Goal: Transaction & Acquisition: Download file/media

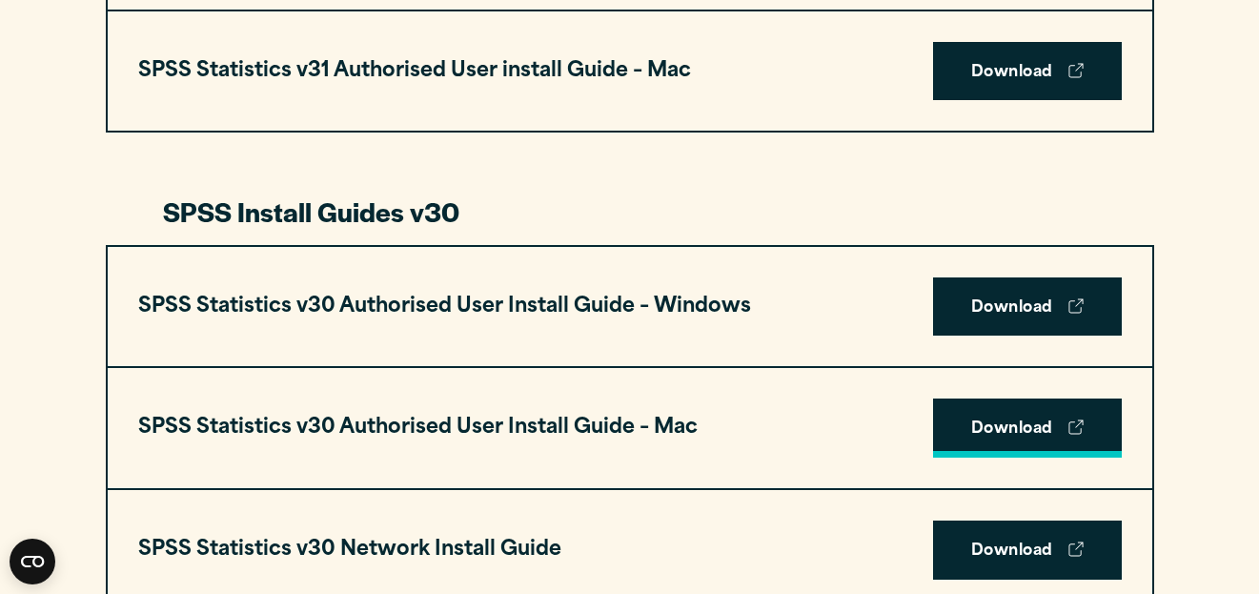
click at [1031, 429] on link "Download" at bounding box center [1027, 427] width 189 height 59
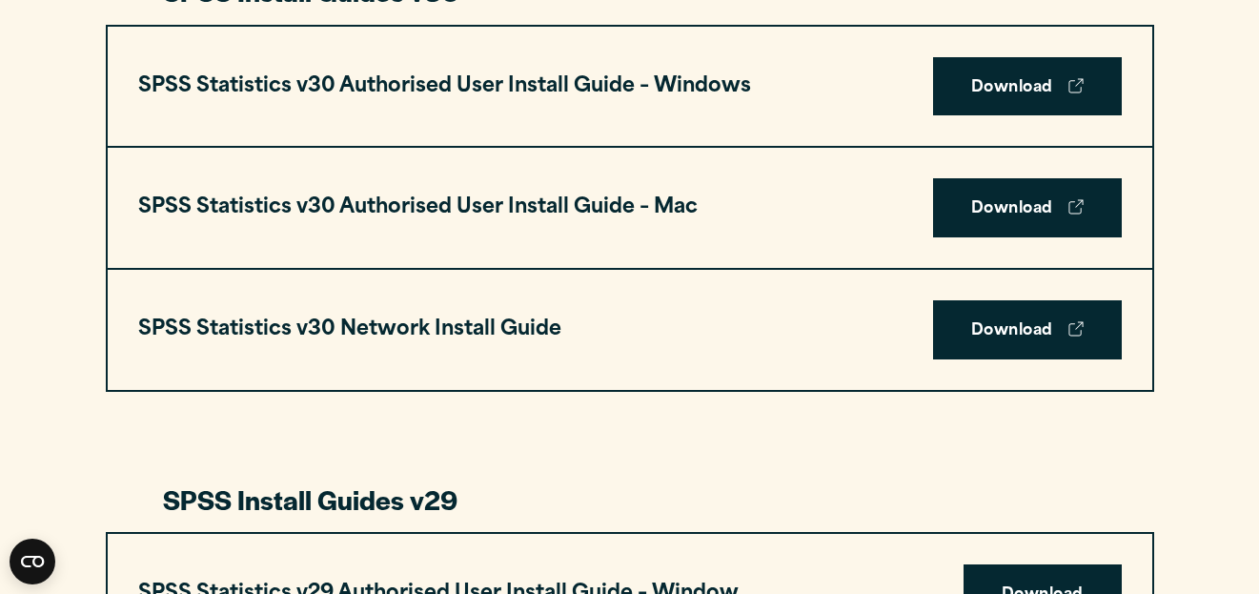
scroll to position [1288, 0]
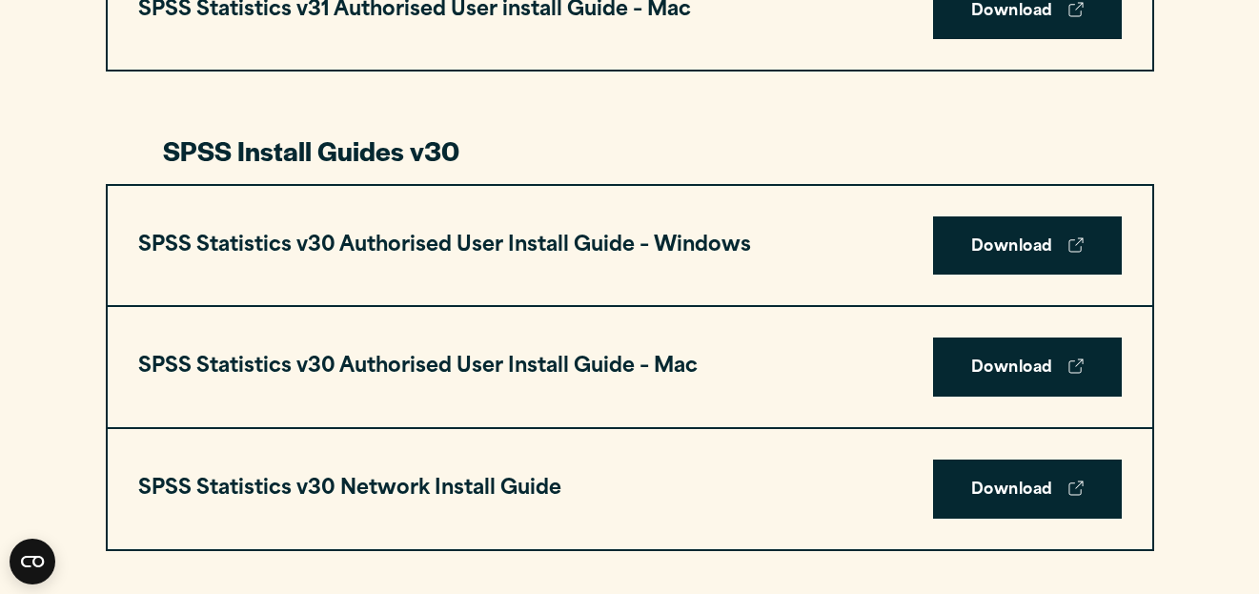
click at [284, 481] on h3 "SPSS Statistics v30 Network Install Guide" at bounding box center [349, 489] width 423 height 36
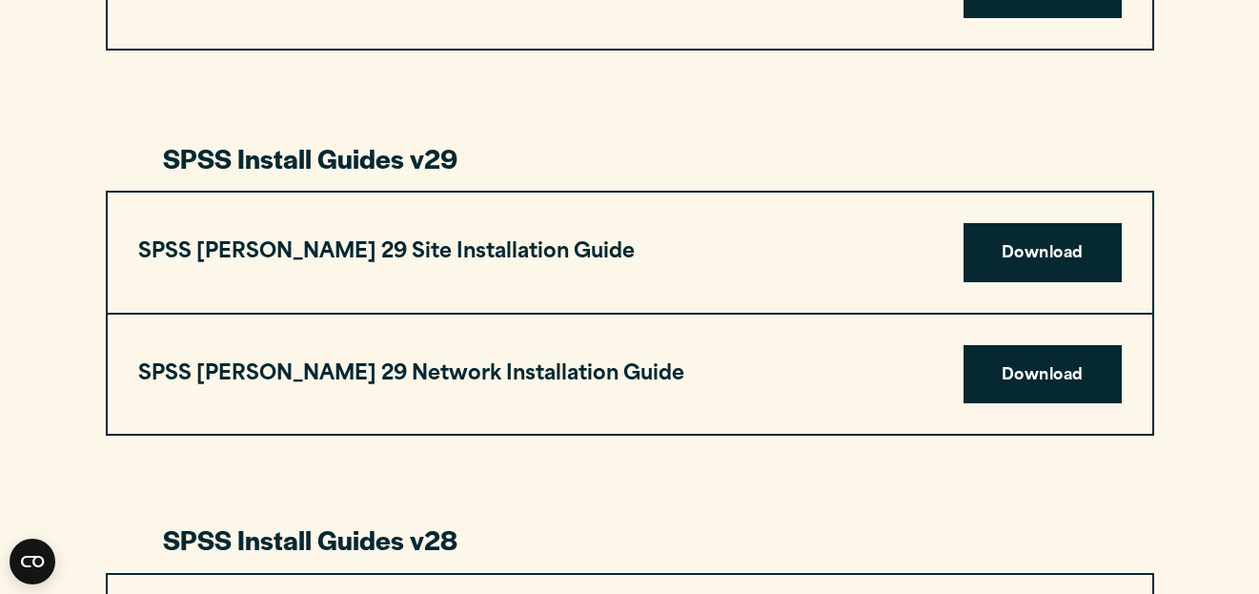
scroll to position [2050, 0]
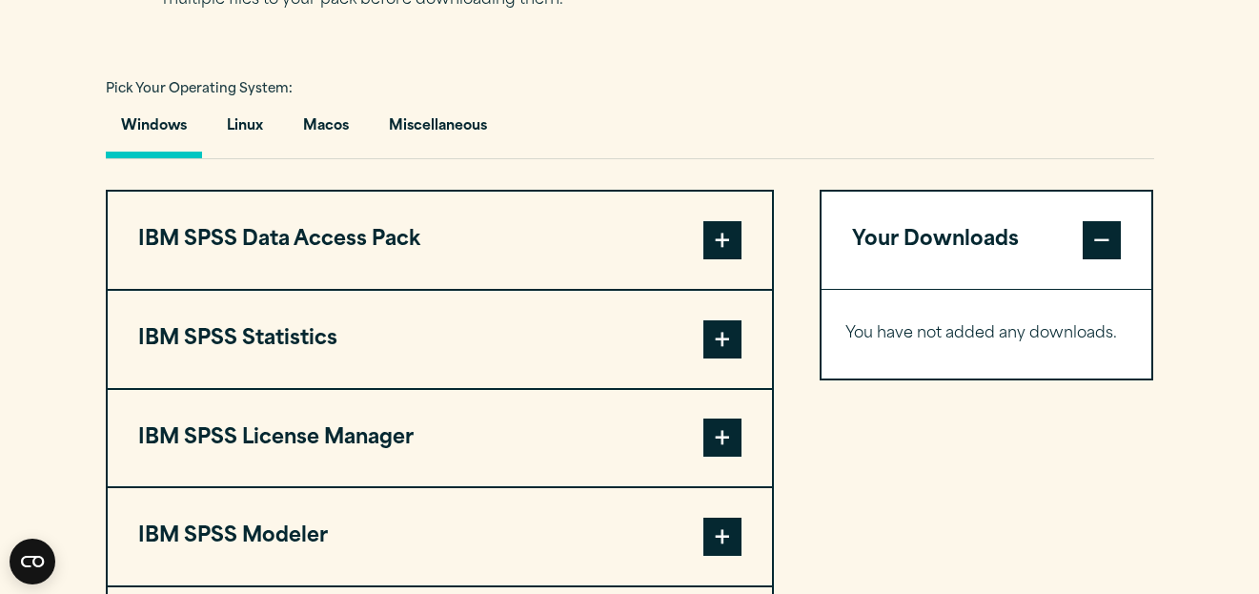
scroll to position [1533, 0]
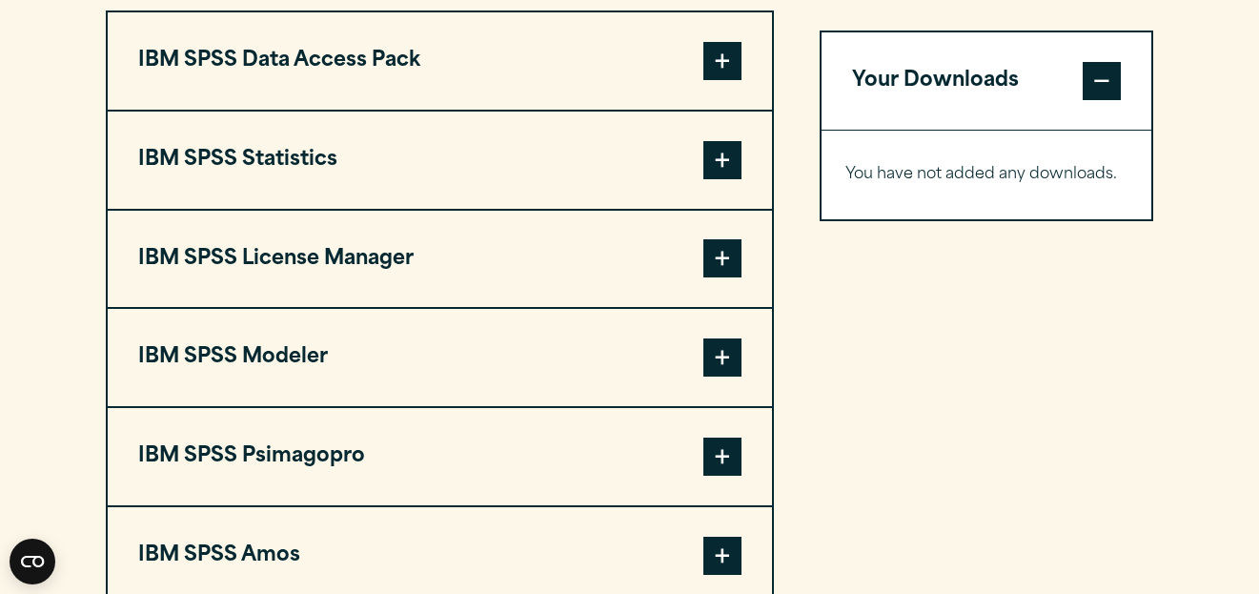
click at [721, 175] on span at bounding box center [722, 160] width 38 height 38
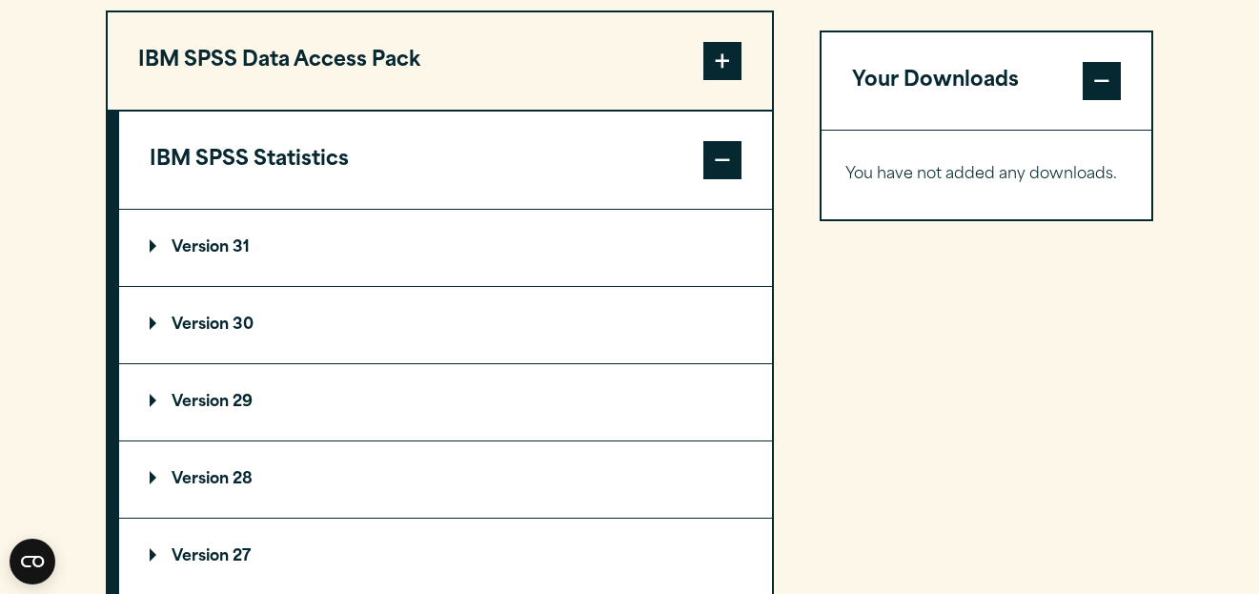
click at [173, 332] on p "Version 30" at bounding box center [202, 324] width 104 height 15
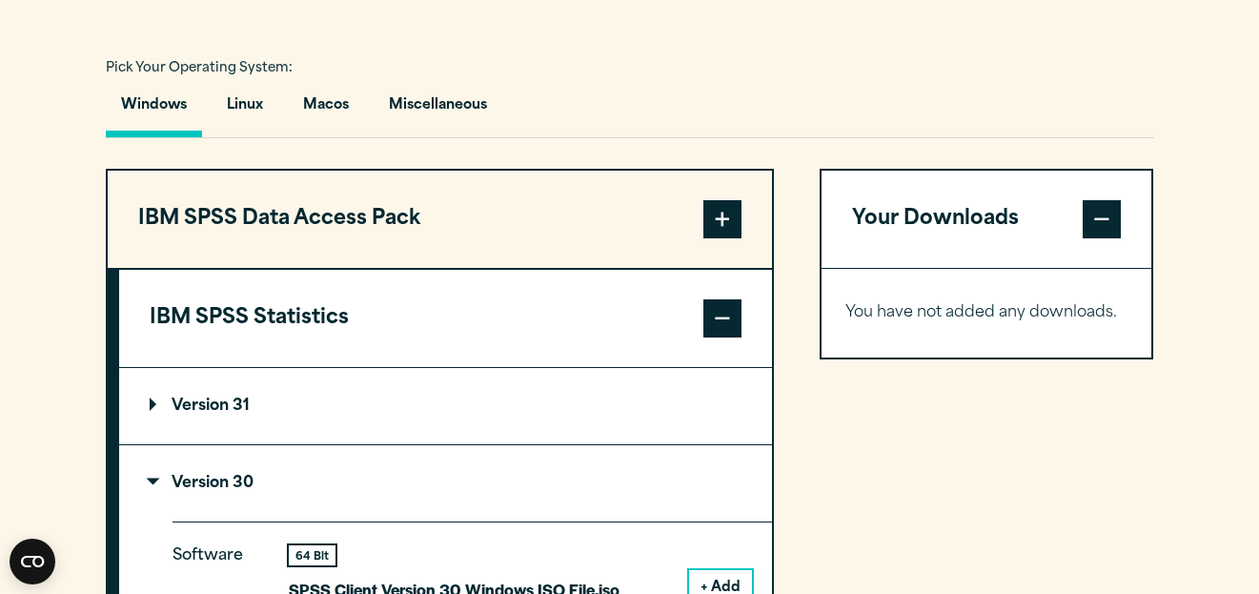
scroll to position [1328, 0]
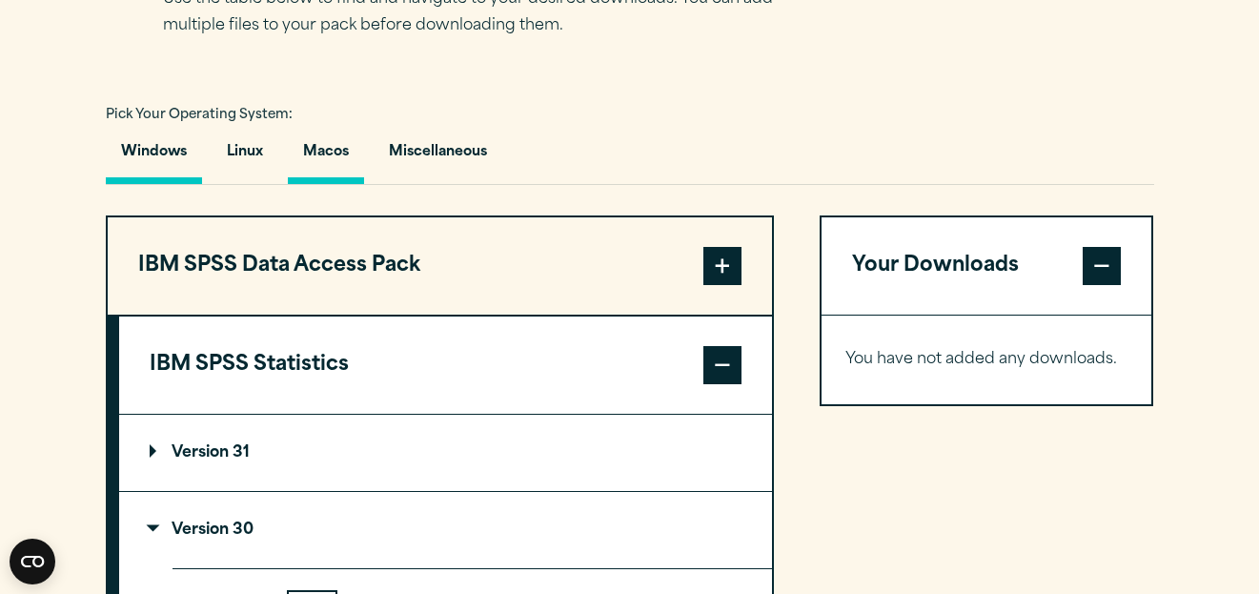
click at [324, 162] on button "Macos" at bounding box center [326, 157] width 76 height 54
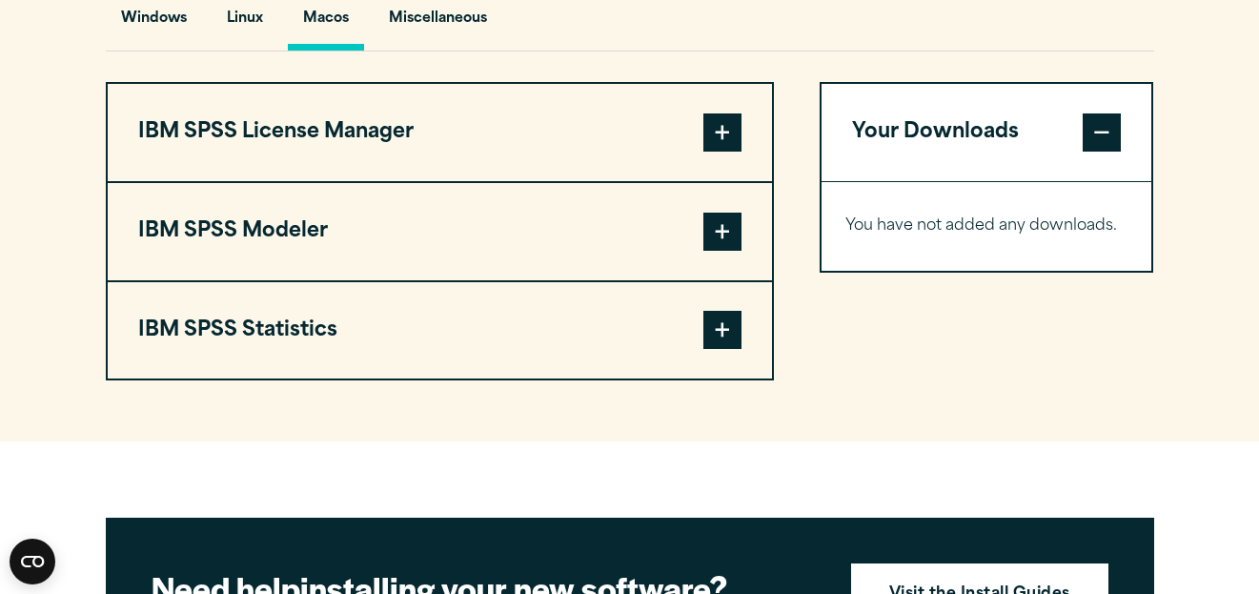
scroll to position [1462, 0]
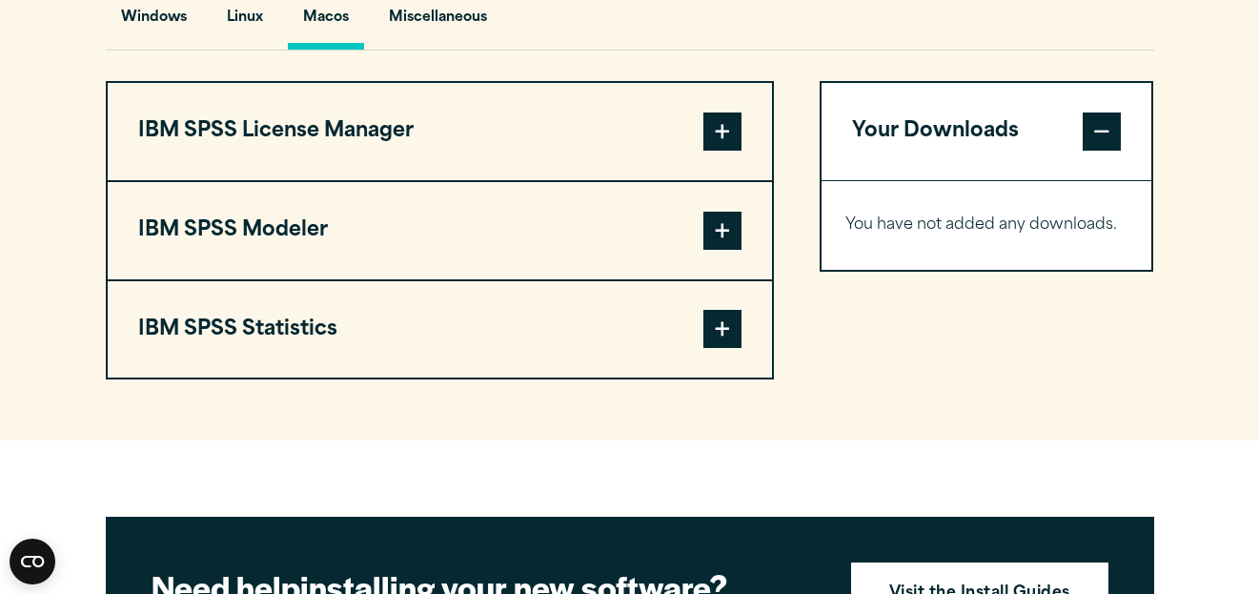
click at [722, 236] on span at bounding box center [722, 230] width 38 height 38
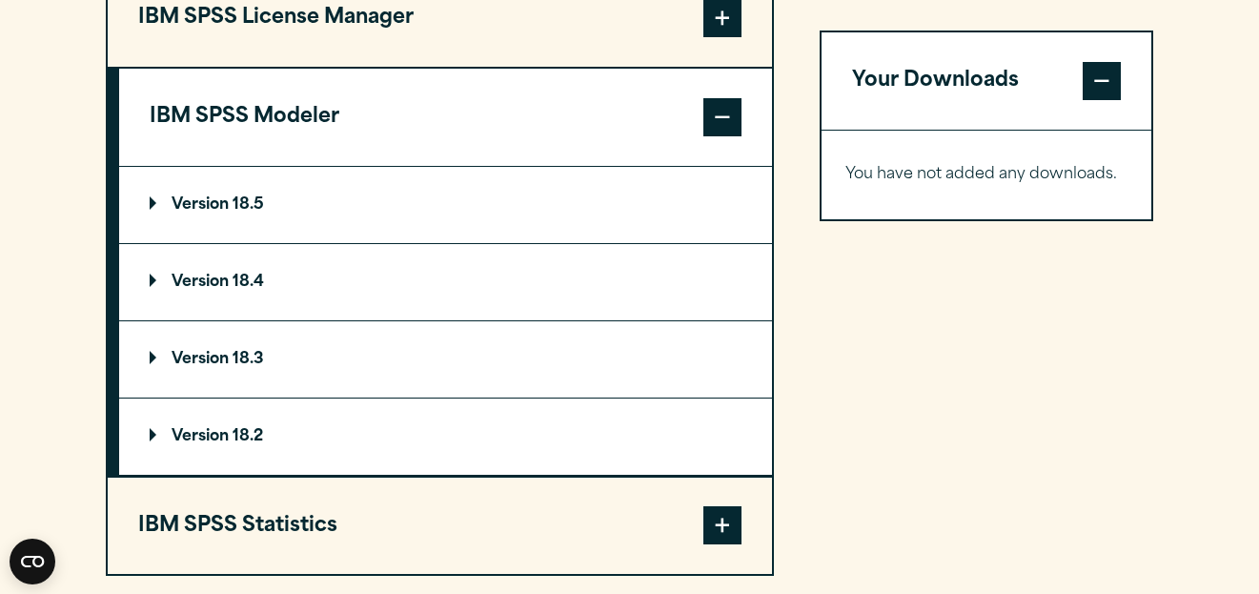
scroll to position [1430, 0]
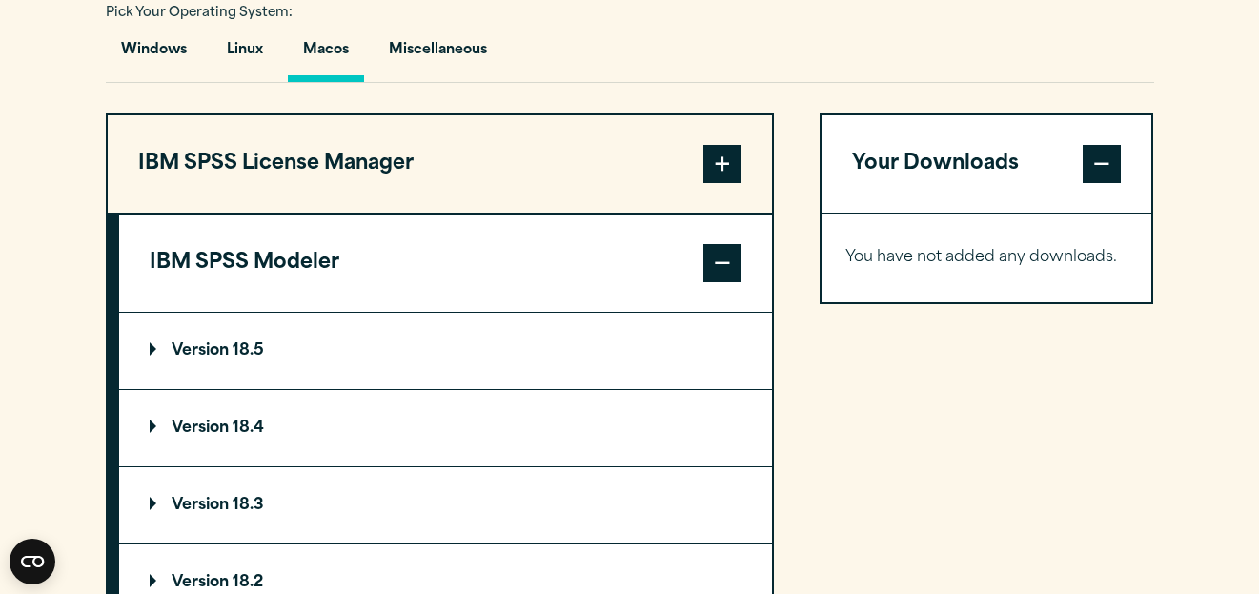
click at [717, 281] on span at bounding box center [722, 263] width 38 height 38
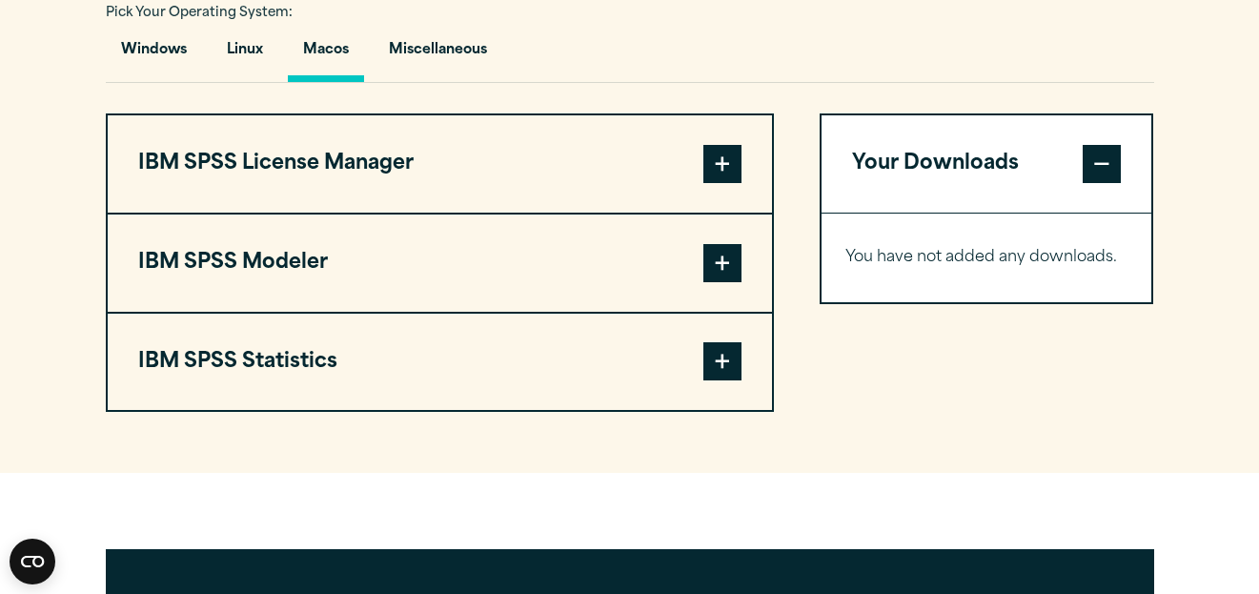
click at [722, 379] on span at bounding box center [722, 361] width 38 height 38
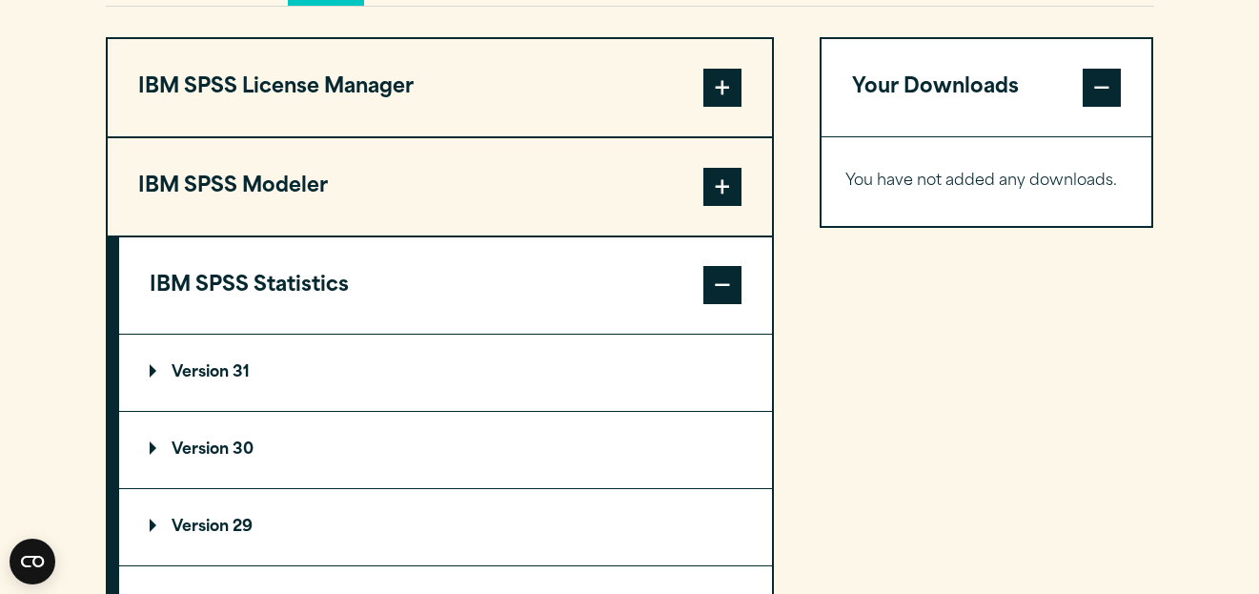
scroll to position [1589, 0]
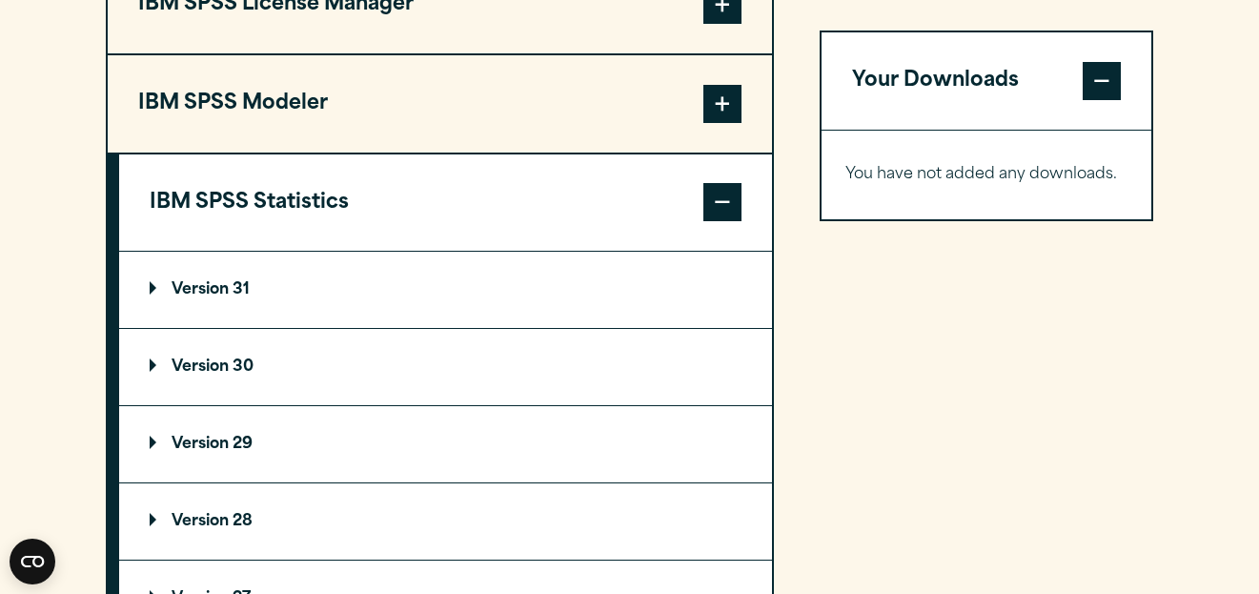
click at [209, 374] on p "Version 30" at bounding box center [202, 366] width 104 height 15
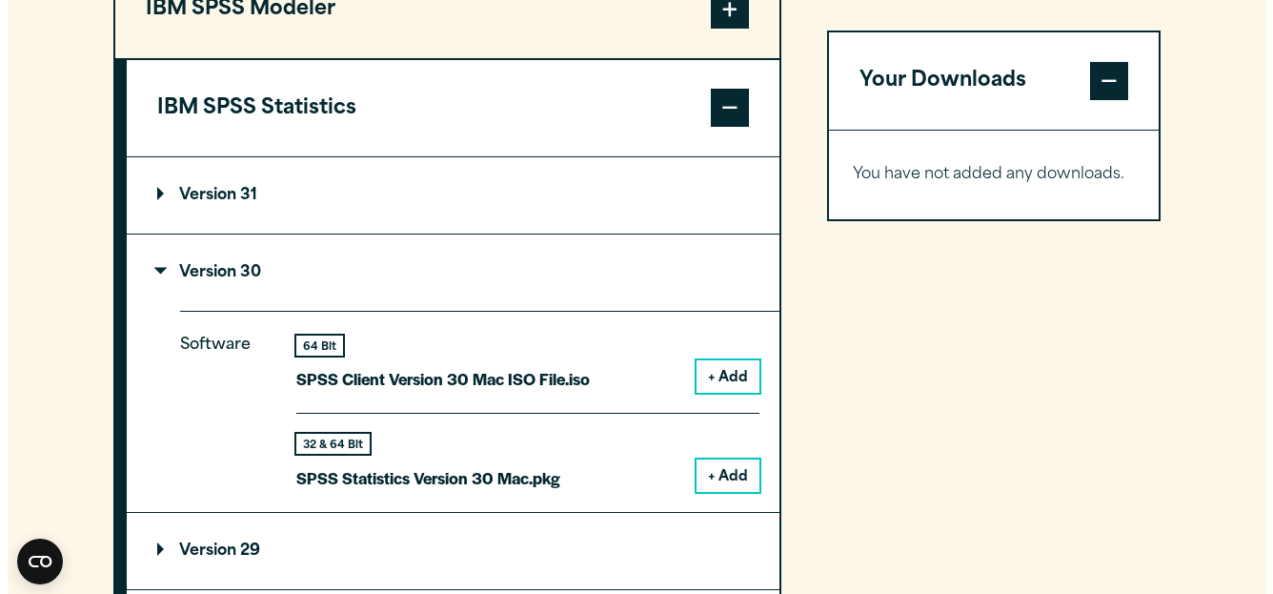
scroll to position [1746, 0]
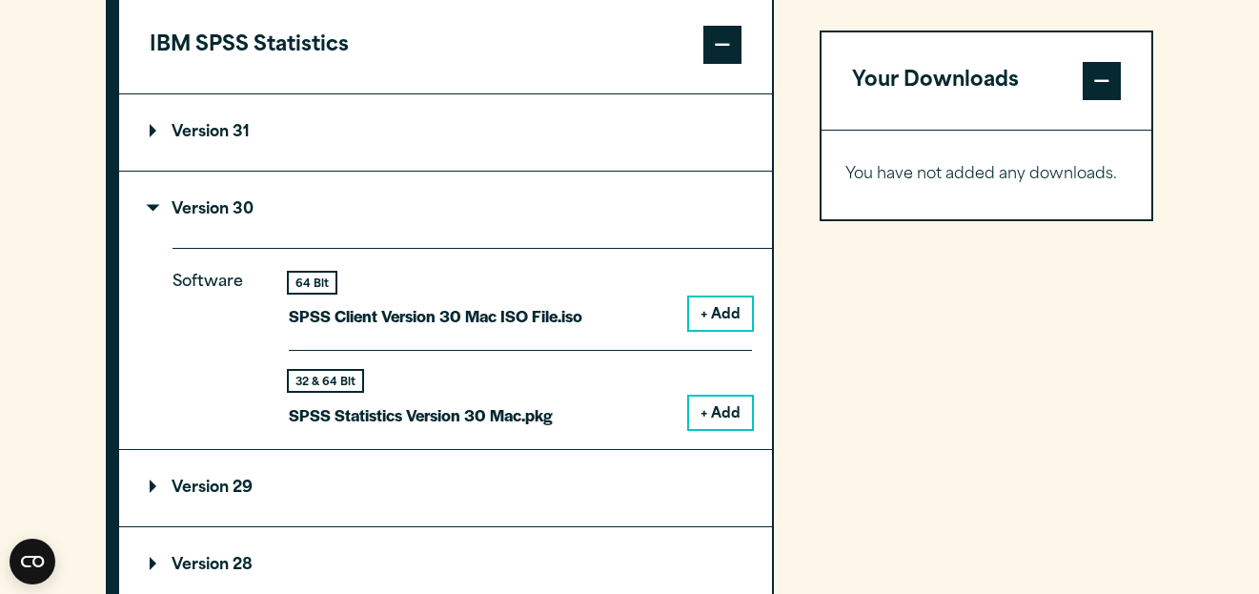
click at [713, 428] on button "+ Add" at bounding box center [720, 412] width 63 height 32
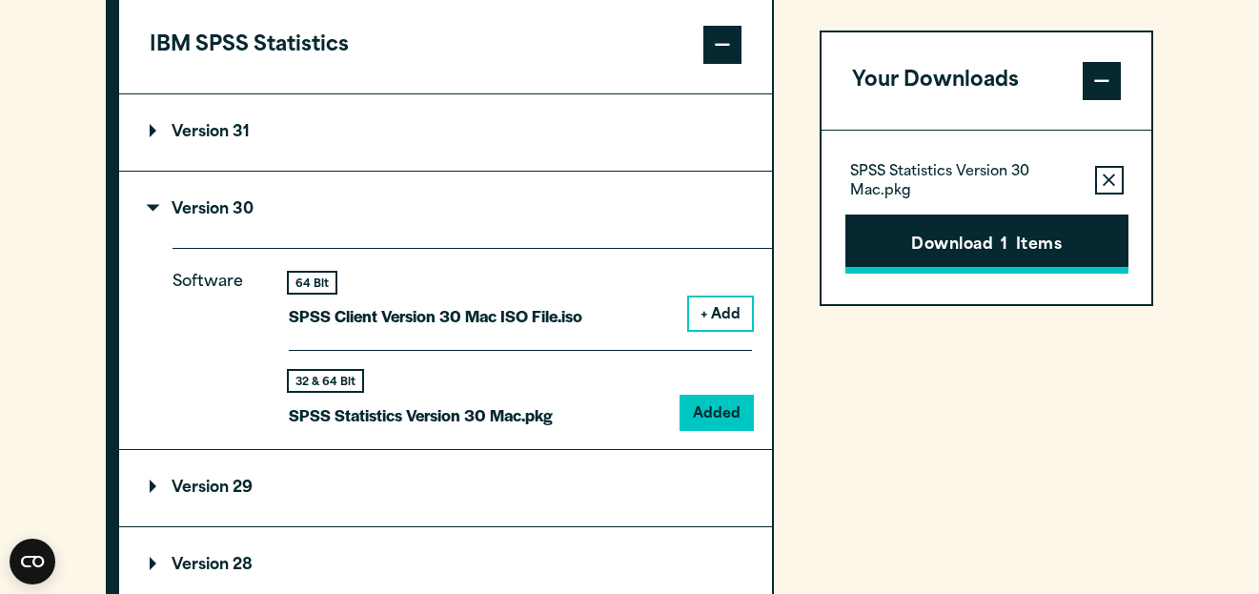
click at [984, 253] on button "Download 1 Items" at bounding box center [986, 243] width 283 height 59
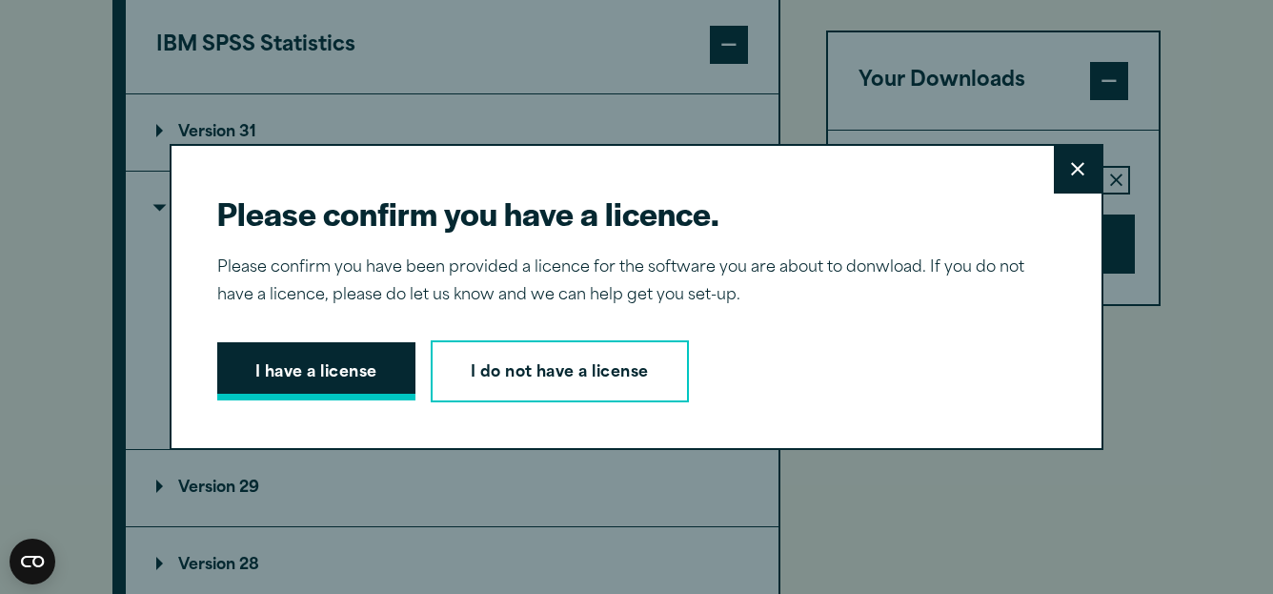
click at [318, 386] on button "I have a license" at bounding box center [316, 371] width 198 height 59
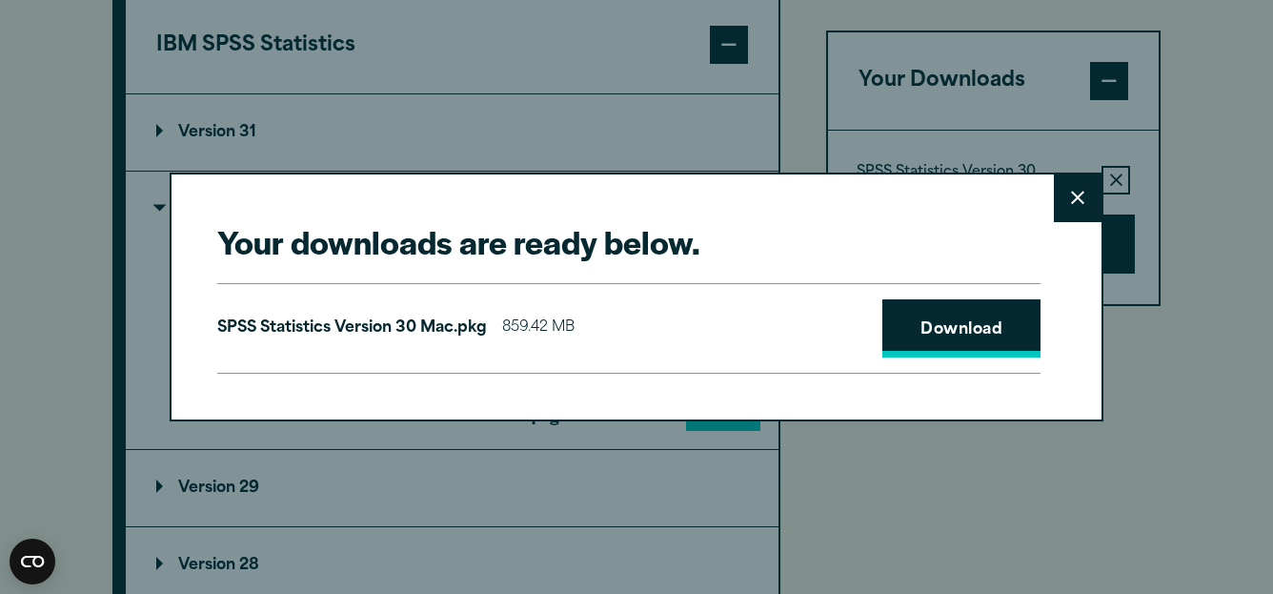
click at [914, 334] on link "Download" at bounding box center [961, 328] width 158 height 59
